Goal: Task Accomplishment & Management: Manage account settings

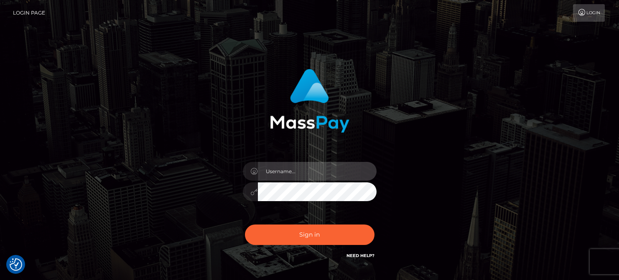
click at [286, 170] on input "text" at bounding box center [317, 171] width 119 height 19
type input "mjones.nvisionu"
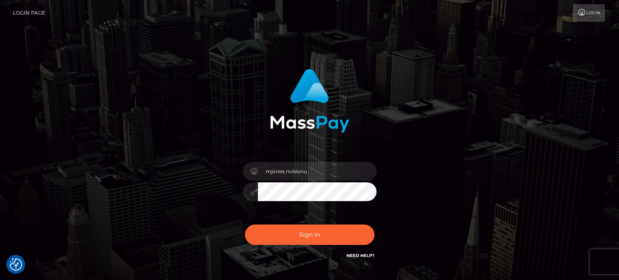
click at [151, 203] on div "mjones.nvisionu Sign in" at bounding box center [309, 169] width 476 height 213
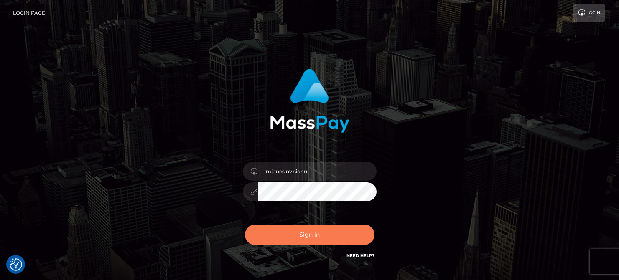
drag, startPoint x: 305, startPoint y: 236, endPoint x: 321, endPoint y: 234, distance: 16.4
click at [305, 235] on button "Sign in" at bounding box center [310, 235] width 130 height 20
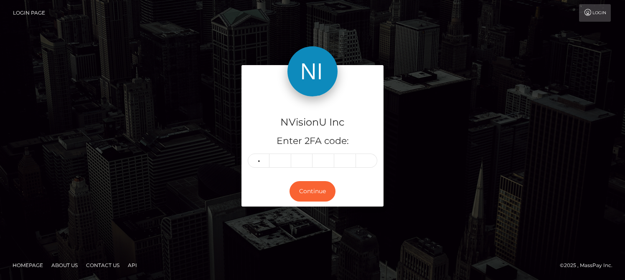
type input "1"
type input "9"
type input "3"
type input "4"
type input "8"
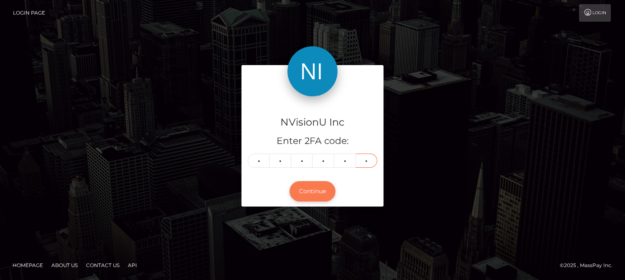
type input "4"
click at [307, 188] on button "Continue" at bounding box center [313, 191] width 46 height 20
